Goal: Task Accomplishment & Management: Manage account settings

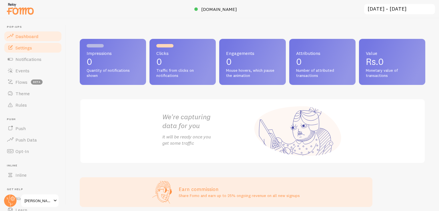
click at [41, 49] on link "Settings" at bounding box center [32, 47] width 59 height 11
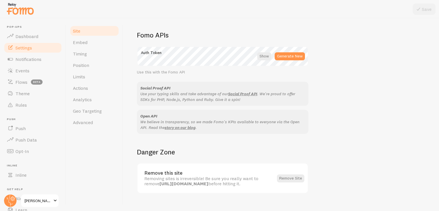
scroll to position [328, 0]
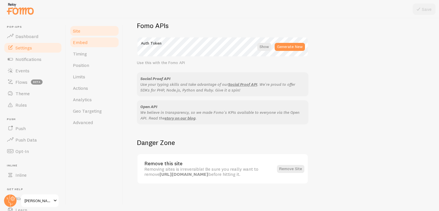
click at [84, 37] on link "Embed" at bounding box center [94, 42] width 50 height 11
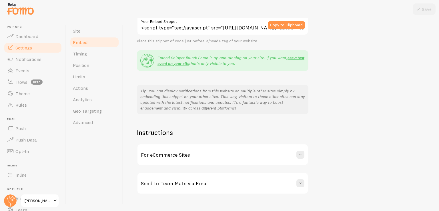
scroll to position [95, 0]
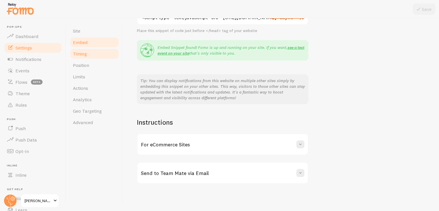
click at [87, 55] on link "Timing" at bounding box center [94, 53] width 50 height 11
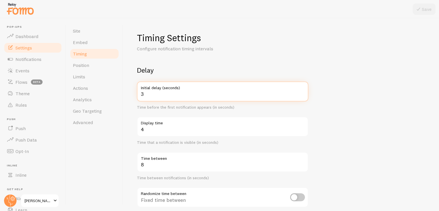
click at [161, 96] on input "3" at bounding box center [222, 91] width 171 height 20
type input "1"
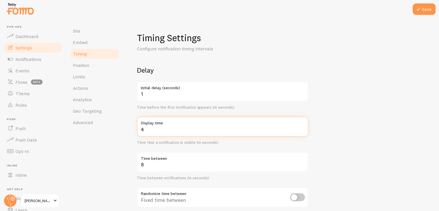
click at [197, 127] on input "4" at bounding box center [222, 127] width 171 height 20
type input "55"
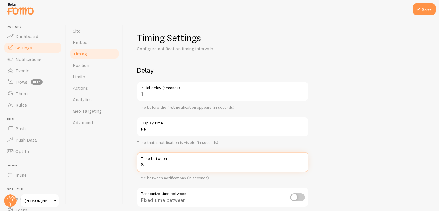
click at [180, 166] on input "8" at bounding box center [222, 162] width 171 height 20
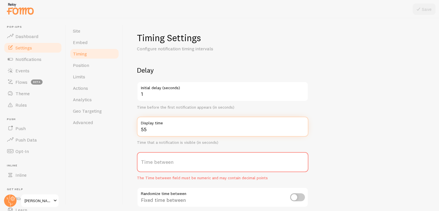
click at [182, 136] on input "55" at bounding box center [222, 127] width 171 height 20
type input "5"
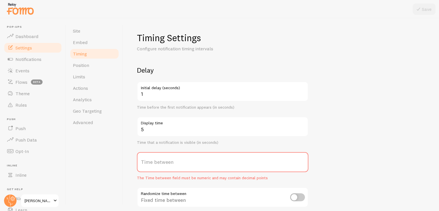
click at [178, 165] on label "Time between" at bounding box center [222, 162] width 171 height 20
click at [178, 165] on input "Time between" at bounding box center [222, 162] width 171 height 20
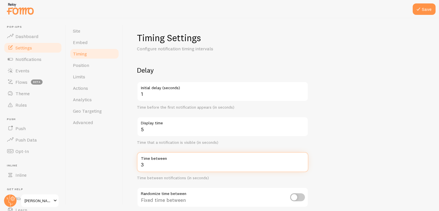
type input "3"
click at [367, 81] on form "Delay 1 Initial delay (seconds) Time before the first notification appears (in …" at bounding box center [281, 188] width 288 height 245
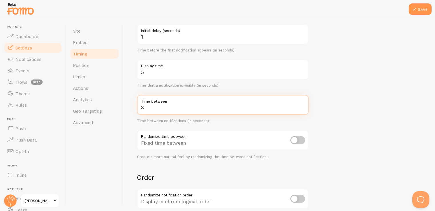
click at [206, 111] on input "3" at bounding box center [222, 105] width 171 height 20
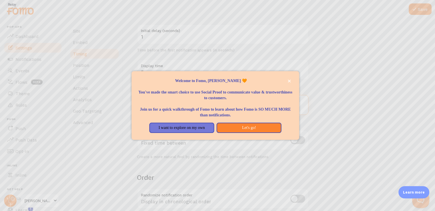
type input "3"
click at [187, 127] on button "I want to explore on my own" at bounding box center [181, 128] width 65 height 10
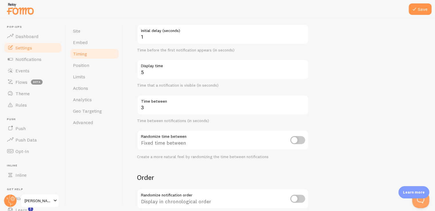
click at [371, 119] on form "Delay 1 Initial delay (seconds) Time before the first notification appears (in …" at bounding box center [279, 131] width 284 height 245
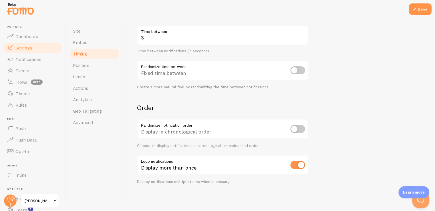
scroll to position [4, 0]
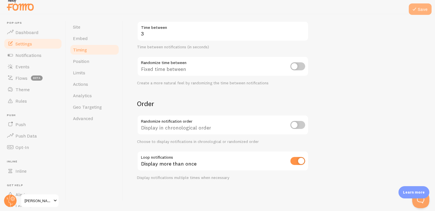
click at [426, 8] on button "Save" at bounding box center [419, 8] width 23 height 11
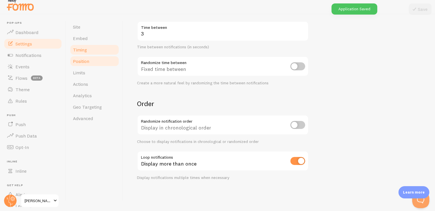
click at [100, 60] on link "Position" at bounding box center [94, 60] width 50 height 11
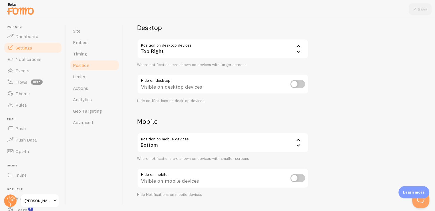
scroll to position [56, 0]
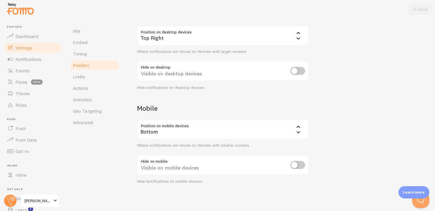
click at [178, 136] on div "Bottom" at bounding box center [222, 129] width 171 height 20
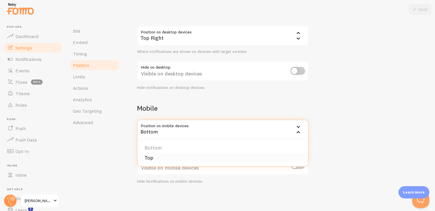
click at [169, 155] on li "Top" at bounding box center [222, 158] width 170 height 10
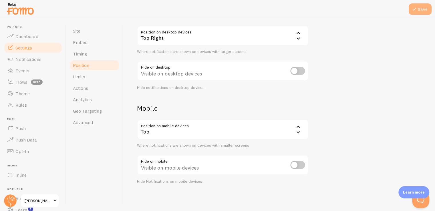
click at [419, 14] on button "Save" at bounding box center [419, 8] width 23 height 11
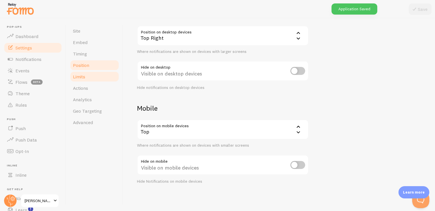
click at [83, 82] on link "Limits" at bounding box center [94, 76] width 50 height 11
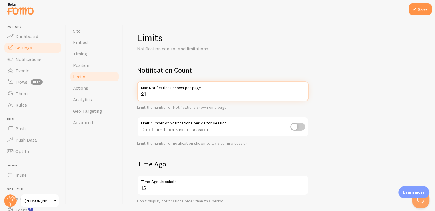
click at [302, 91] on input "21" at bounding box center [222, 91] width 171 height 20
click at [302, 91] on input "22" at bounding box center [222, 91] width 171 height 20
click at [302, 91] on input "23" at bounding box center [222, 91] width 171 height 20
click at [302, 91] on input "24" at bounding box center [222, 91] width 171 height 20
click at [302, 91] on input "25" at bounding box center [222, 91] width 171 height 20
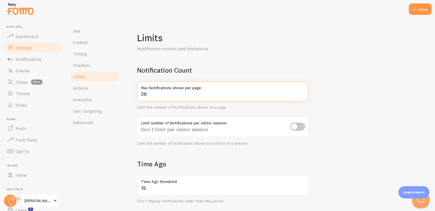
click at [302, 91] on input "26" at bounding box center [222, 91] width 171 height 20
click at [302, 91] on input "27" at bounding box center [222, 91] width 171 height 20
click at [302, 91] on input "28" at bounding box center [222, 91] width 171 height 20
click at [302, 91] on input "29" at bounding box center [222, 91] width 171 height 20
type input "30"
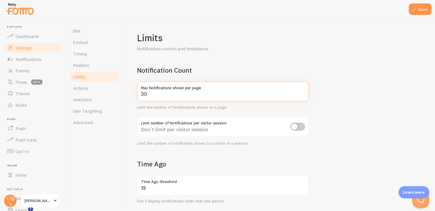
click at [302, 91] on input "30" at bounding box center [222, 91] width 171 height 20
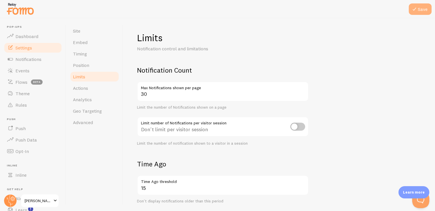
click at [418, 9] on button "Save" at bounding box center [419, 8] width 23 height 11
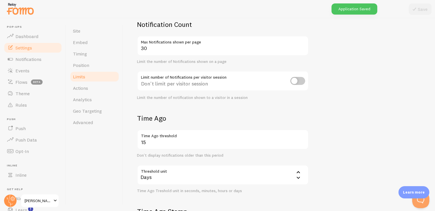
scroll to position [86, 0]
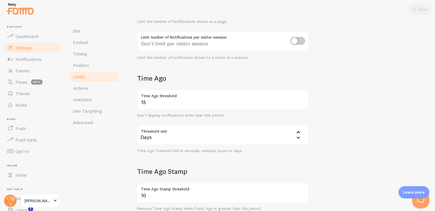
click at [167, 97] on label "Time Ago threshold" at bounding box center [222, 94] width 171 height 10
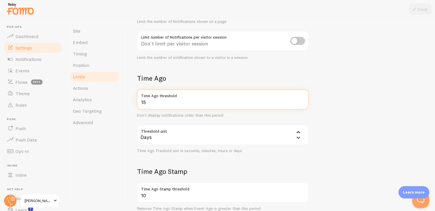
click at [167, 97] on input "15" at bounding box center [222, 99] width 171 height 20
type input "1"
type input "30"
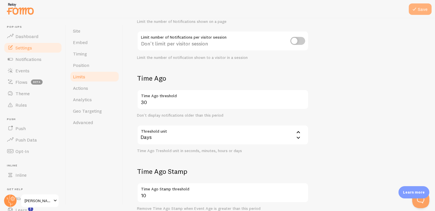
click at [415, 9] on icon at bounding box center [414, 9] width 7 height 7
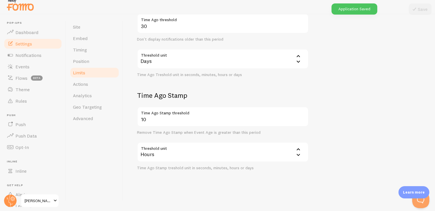
scroll to position [159, 0]
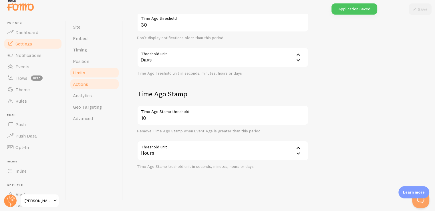
click at [87, 85] on span "Actions" at bounding box center [80, 84] width 15 height 6
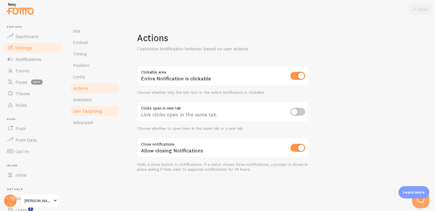
click at [89, 105] on link "Geo Targeting" at bounding box center [94, 110] width 50 height 11
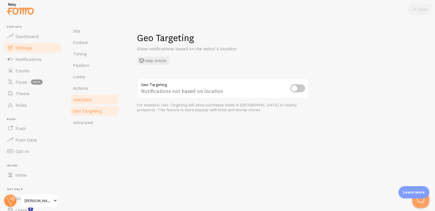
click at [91, 100] on span "Analytics" at bounding box center [82, 100] width 19 height 6
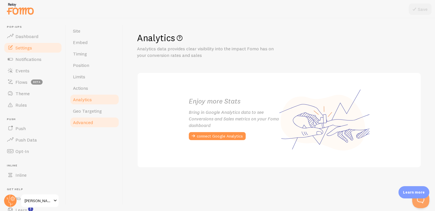
click at [90, 119] on link "Advanced" at bounding box center [94, 122] width 50 height 11
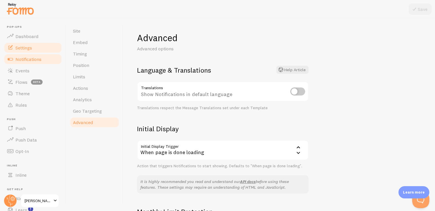
click at [37, 63] on link "Notifications" at bounding box center [32, 58] width 59 height 11
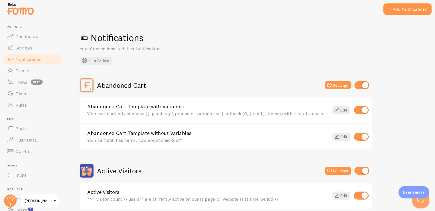
click at [363, 83] on input "checkbox" at bounding box center [361, 85] width 15 height 8
checkbox input "false"
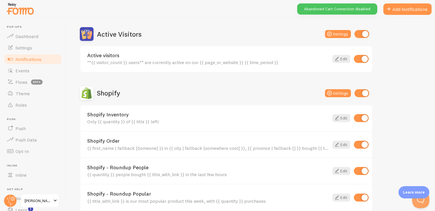
scroll to position [171, 0]
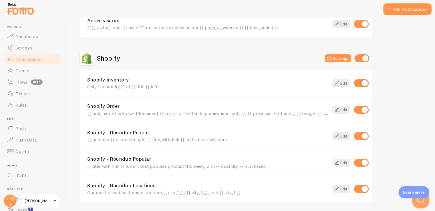
click at [365, 84] on input "checkbox" at bounding box center [360, 83] width 15 height 8
checkbox input "false"
click at [355, 133] on input "checkbox" at bounding box center [360, 136] width 15 height 8
checkbox input "false"
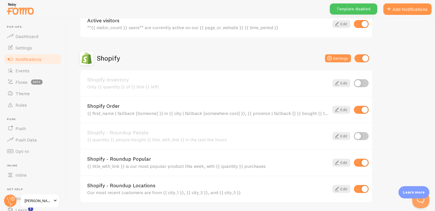
click at [361, 160] on input "checkbox" at bounding box center [360, 163] width 15 height 8
checkbox input "false"
click at [361, 189] on input "checkbox" at bounding box center [360, 189] width 15 height 8
checkbox input "false"
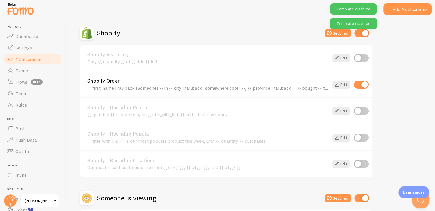
scroll to position [248, 0]
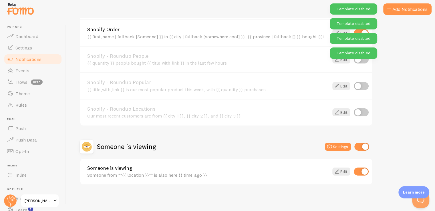
click at [363, 143] on input "checkbox" at bounding box center [361, 147] width 15 height 8
checkbox input "false"
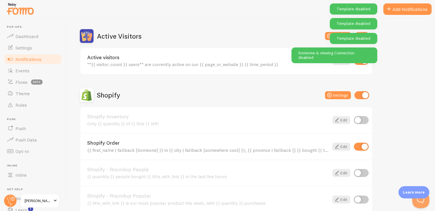
scroll to position [134, 0]
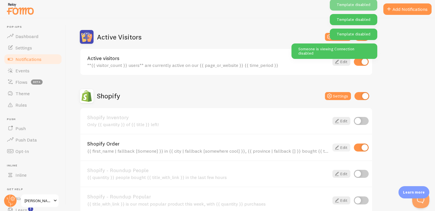
click at [341, 144] on link "Edit" at bounding box center [341, 147] width 18 height 8
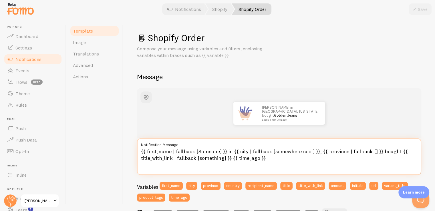
drag, startPoint x: 374, startPoint y: 151, endPoint x: 318, endPoint y: 151, distance: 56.6
click at [318, 151] on textarea "{{ first_name | fallback [Someone] }} in {{ city | fallback [somewhere cool] }}…" at bounding box center [279, 156] width 284 height 37
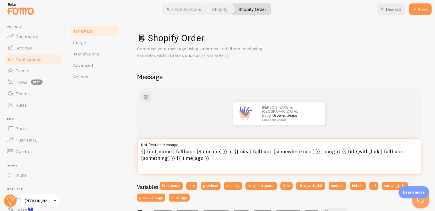
drag, startPoint x: 210, startPoint y: 161, endPoint x: 175, endPoint y: 165, distance: 34.5
click at [175, 165] on textarea "{{ first_name | fallback [Someone] }} in {{ city | fallback [somewhere cool] }}…" at bounding box center [279, 156] width 284 height 37
type textarea "{{ first_name | fallback [Someone] }} in {{ city | fallback [somewhere cool] }}…"
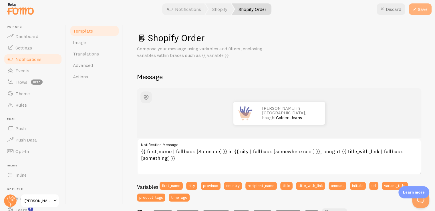
click at [424, 6] on button "Save" at bounding box center [419, 8] width 23 height 11
click at [425, 9] on button "Save" at bounding box center [419, 8] width 23 height 11
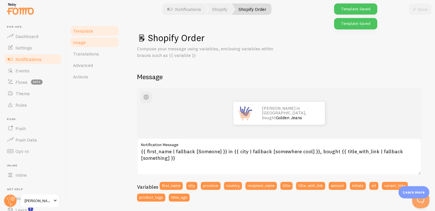
click at [83, 41] on span "Image" at bounding box center [79, 42] width 13 height 6
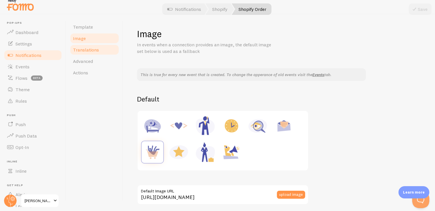
click at [93, 53] on link "Translations" at bounding box center [94, 49] width 50 height 11
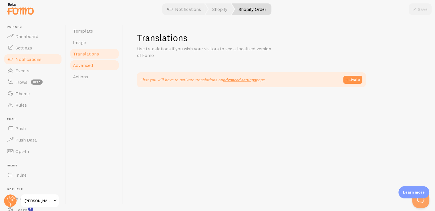
click at [92, 68] on span "Advanced" at bounding box center [83, 65] width 20 height 6
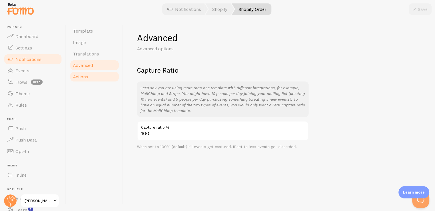
click at [89, 79] on link "Actions" at bounding box center [94, 76] width 50 height 11
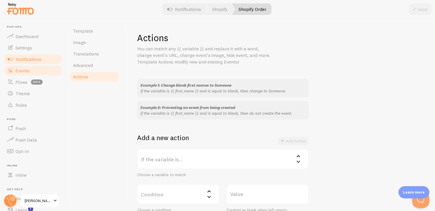
click at [43, 71] on link "Events" at bounding box center [32, 70] width 59 height 11
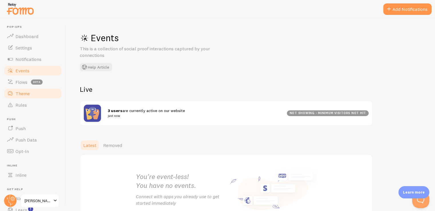
click at [42, 96] on link "Theme" at bounding box center [32, 93] width 59 height 11
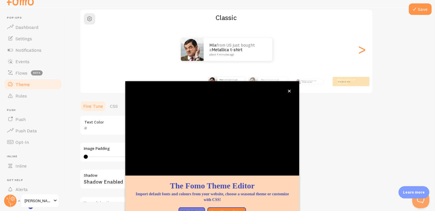
scroll to position [48, 0]
click at [290, 91] on icon "close," at bounding box center [288, 90] width 3 height 3
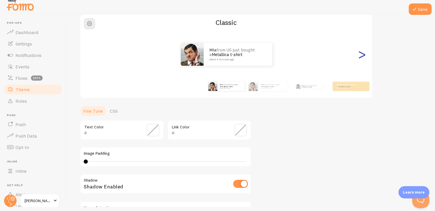
click at [360, 59] on div ">" at bounding box center [361, 54] width 7 height 41
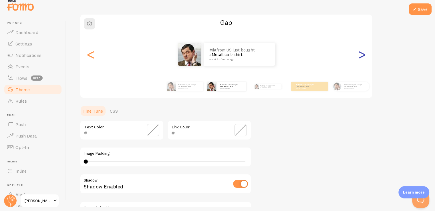
click at [362, 57] on div ">" at bounding box center [361, 54] width 7 height 41
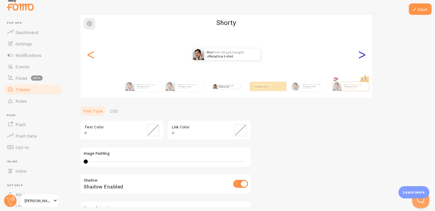
click at [362, 57] on div ">" at bounding box center [361, 54] width 7 height 41
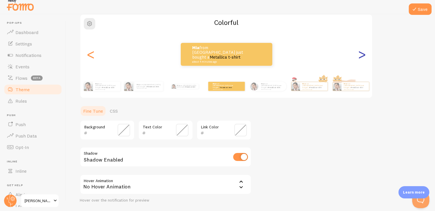
click at [362, 57] on div ">" at bounding box center [361, 54] width 7 height 41
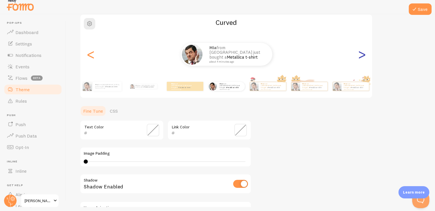
click at [360, 54] on div ">" at bounding box center [361, 54] width 7 height 41
type input "0"
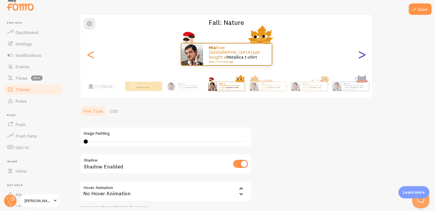
click at [360, 54] on div ">" at bounding box center [361, 54] width 7 height 41
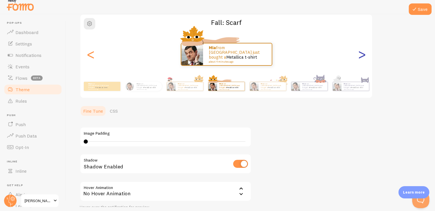
click at [360, 54] on div ">" at bounding box center [361, 54] width 7 height 41
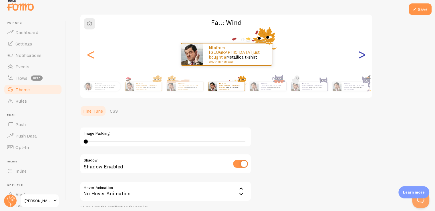
click at [360, 54] on div ">" at bounding box center [361, 54] width 7 height 41
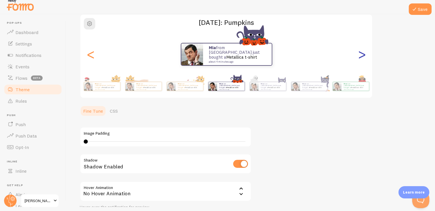
click at [360, 54] on div ">" at bounding box center [361, 54] width 7 height 41
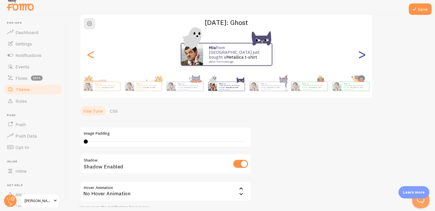
click at [360, 54] on div ">" at bounding box center [361, 54] width 7 height 41
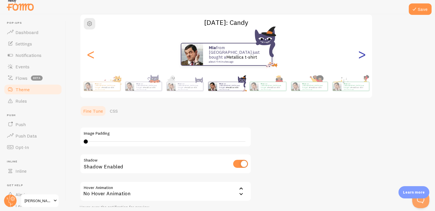
click at [361, 53] on div ">" at bounding box center [361, 54] width 7 height 41
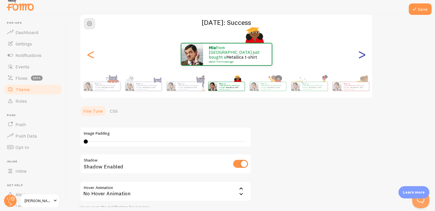
click at [361, 53] on div ">" at bounding box center [361, 54] width 7 height 41
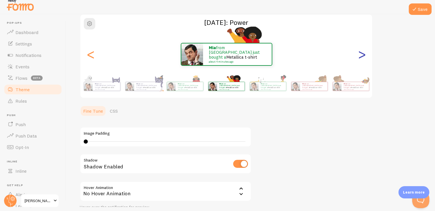
click at [361, 53] on div ">" at bounding box center [361, 54] width 7 height 41
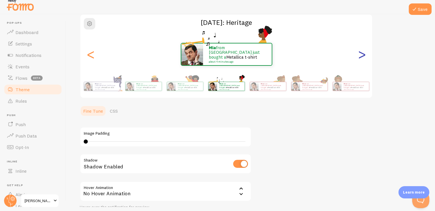
click at [361, 53] on div ">" at bounding box center [361, 54] width 7 height 41
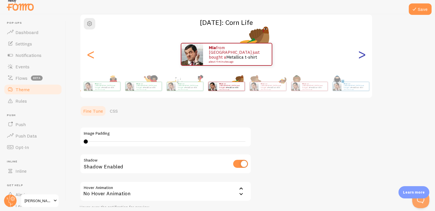
click at [361, 53] on div ">" at bounding box center [361, 54] width 7 height 41
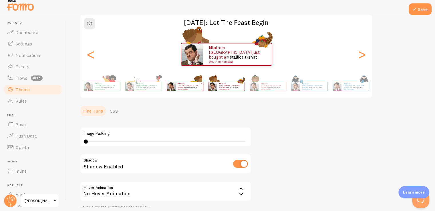
click at [184, 83] on div "[PERSON_NAME] from [GEOGRAPHIC_DATA] just bought a Metallica t-shirt about 4 mi…" at bounding box center [188, 86] width 27 height 9
click at [182, 84] on div "[PERSON_NAME] from [GEOGRAPHIC_DATA] just bought a Metallica t-shirt about 4 mi…" at bounding box center [226, 86] width 328 height 23
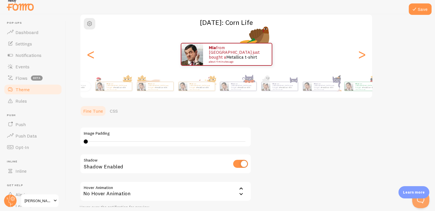
click at [435, 104] on html "Pop-ups Dashboard Settings Notifications Events Flows beta Theme Rules [GEOGRAP…" at bounding box center [217, 101] width 435 height 211
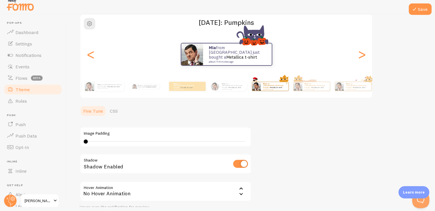
click at [334, 103] on div "Theme Choose a theme for your notifications [DATE]: Pumpkins Mia from [GEOGRAPH…" at bounding box center [250, 105] width 341 height 251
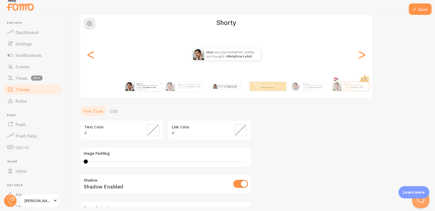
click at [145, 86] on link "Metallica t-shirt" at bounding box center [149, 87] width 12 height 2
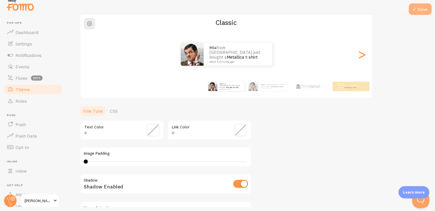
click at [411, 8] on icon at bounding box center [414, 9] width 7 height 7
click at [423, 11] on button "Save" at bounding box center [419, 8] width 23 height 11
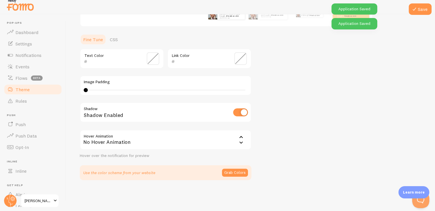
scroll to position [0, 0]
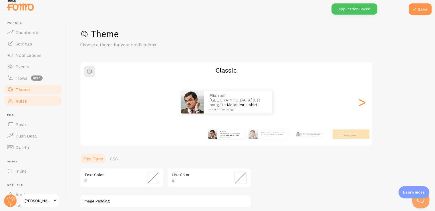
click at [25, 98] on span "Rules" at bounding box center [20, 101] width 11 height 6
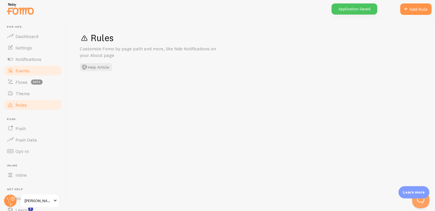
click at [19, 70] on span "Events" at bounding box center [22, 71] width 14 height 6
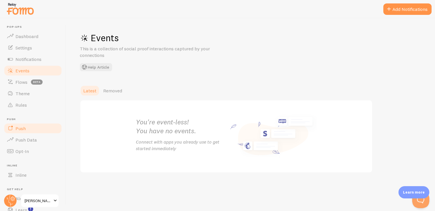
click at [28, 125] on link "Push" at bounding box center [32, 128] width 59 height 11
